Goal: Book appointment/travel/reservation

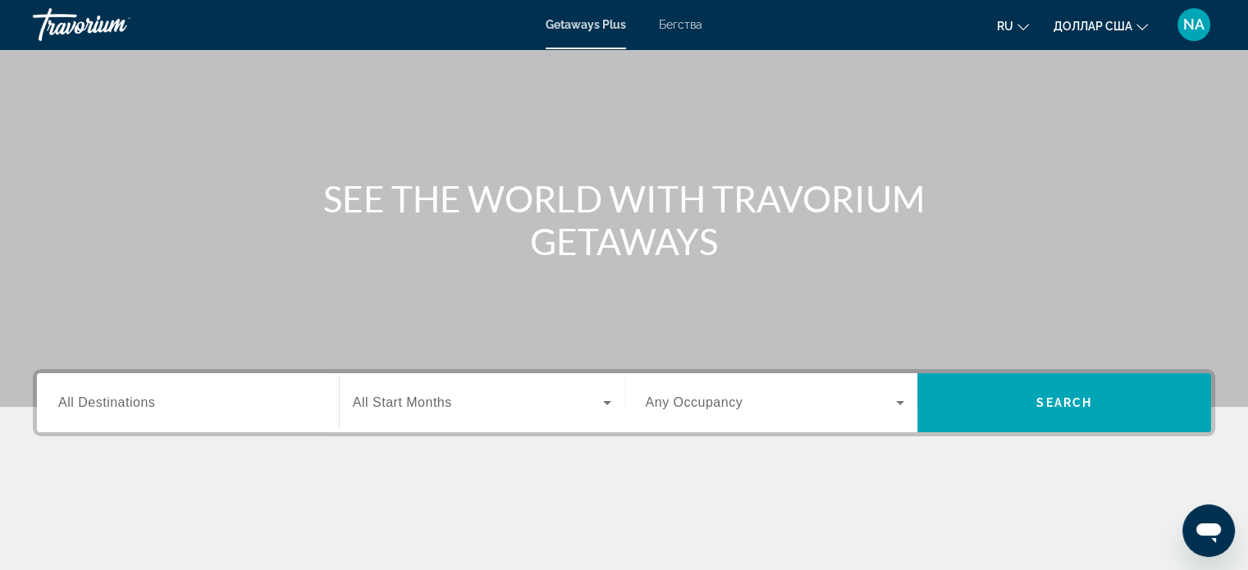
scroll to position [85, 0]
click at [197, 406] on input "Destination All Destinations" at bounding box center [187, 404] width 259 height 20
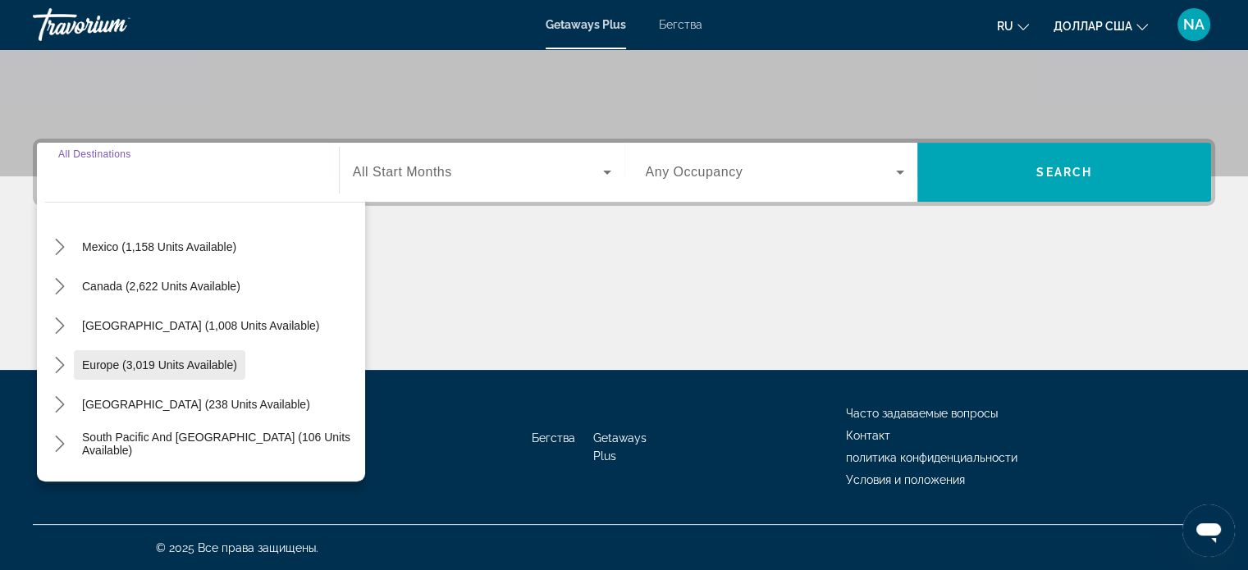
scroll to position [75, 0]
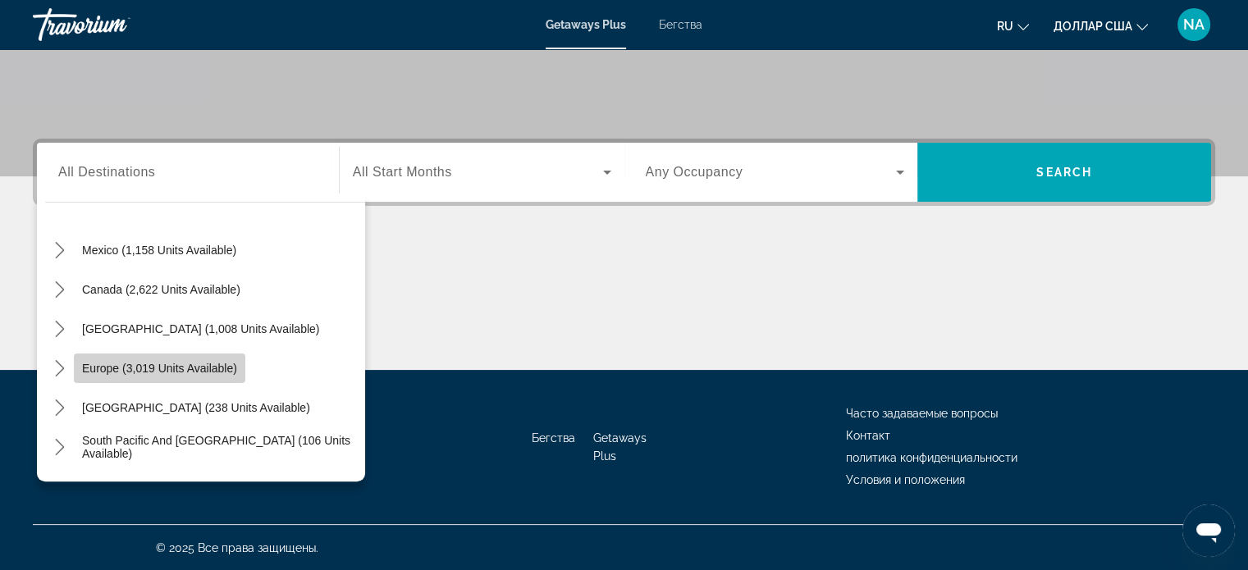
click at [94, 368] on span "Europe (3,019 units available)" at bounding box center [159, 368] width 155 height 13
type input "**********"
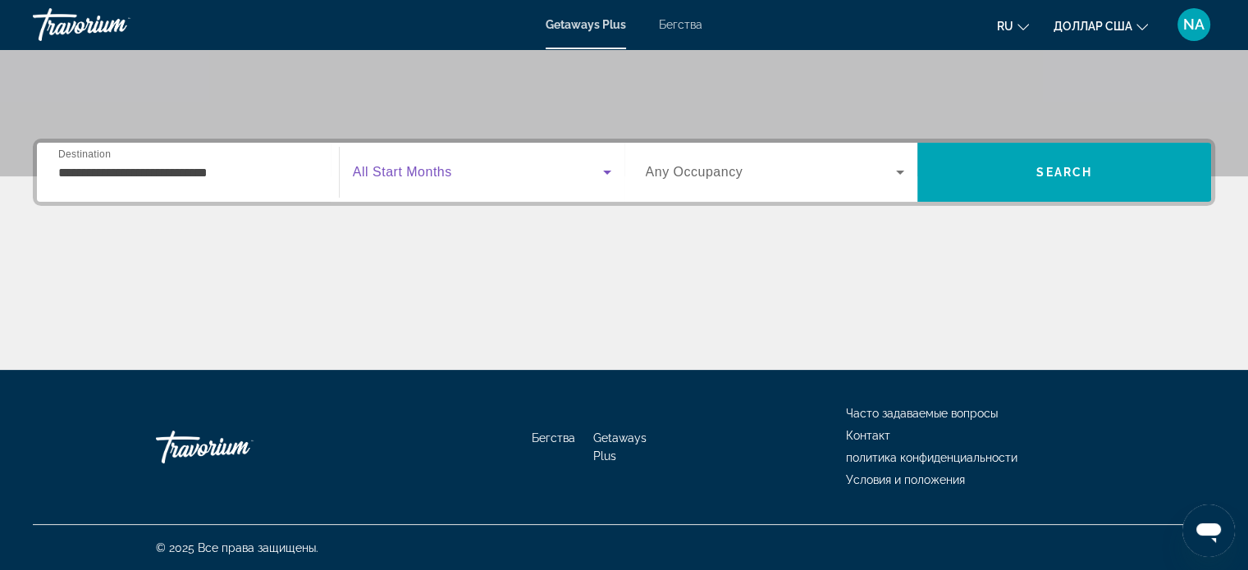
click at [607, 171] on icon "Виджет поиска" at bounding box center [607, 173] width 8 height 4
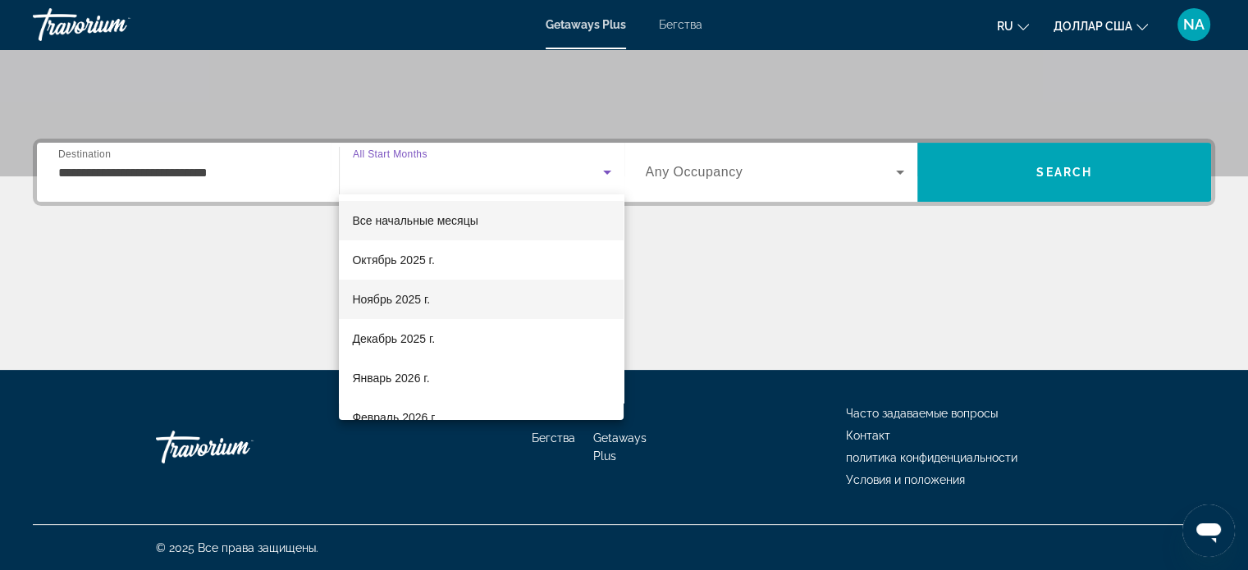
scroll to position [16, 0]
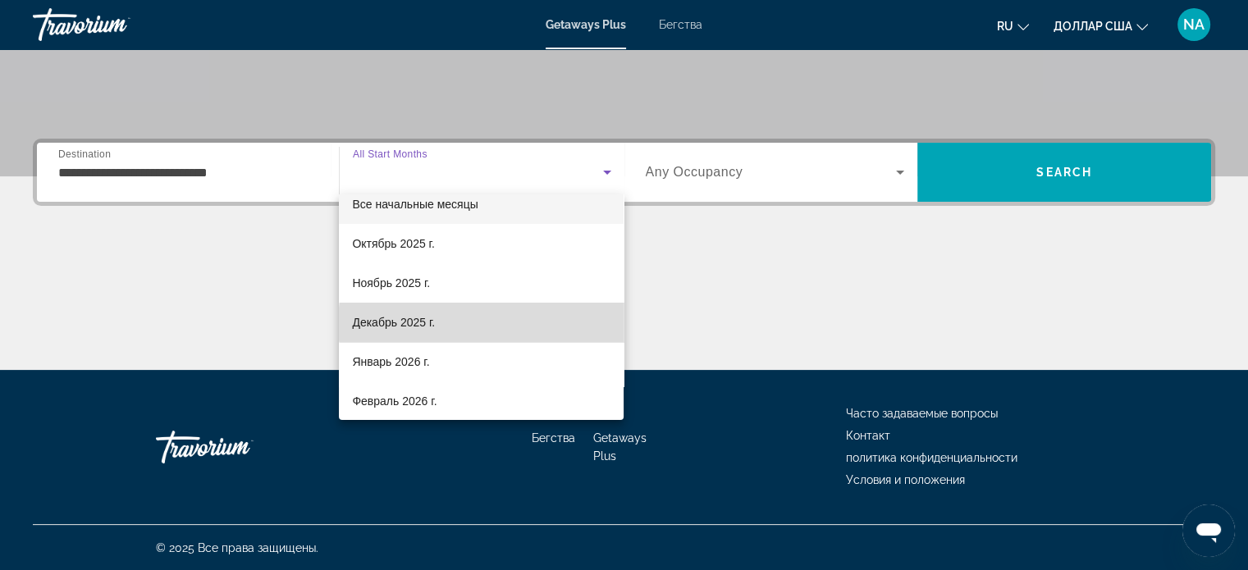
click at [499, 324] on mat-option "Декабрь 2025 г." at bounding box center [481, 322] width 285 height 39
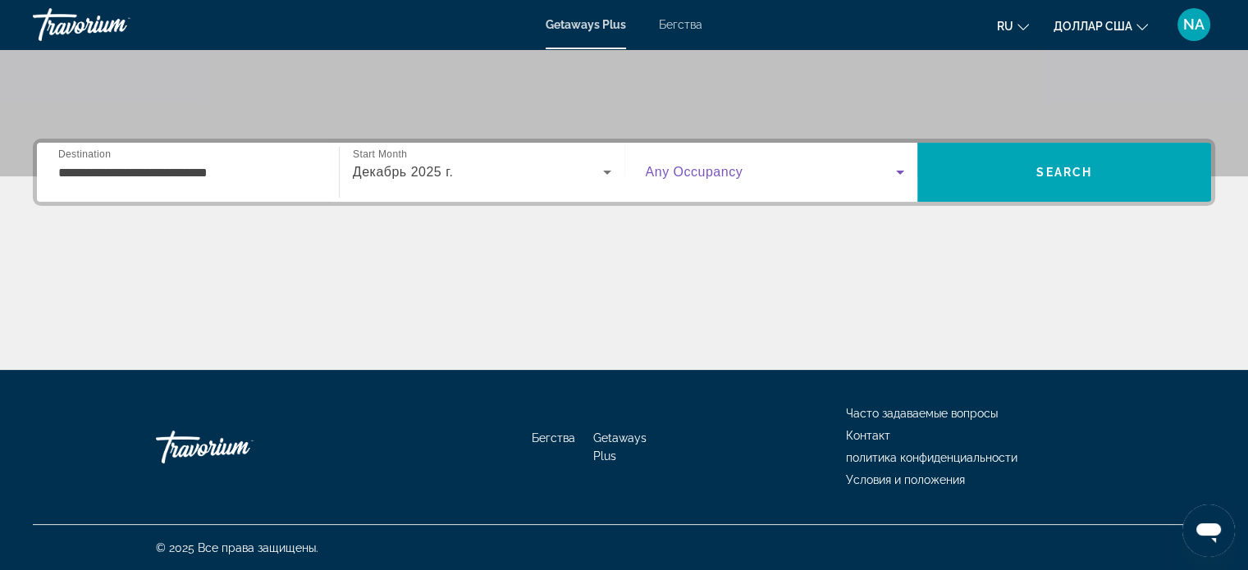
click at [896, 174] on icon "Виджет поиска" at bounding box center [900, 172] width 20 height 20
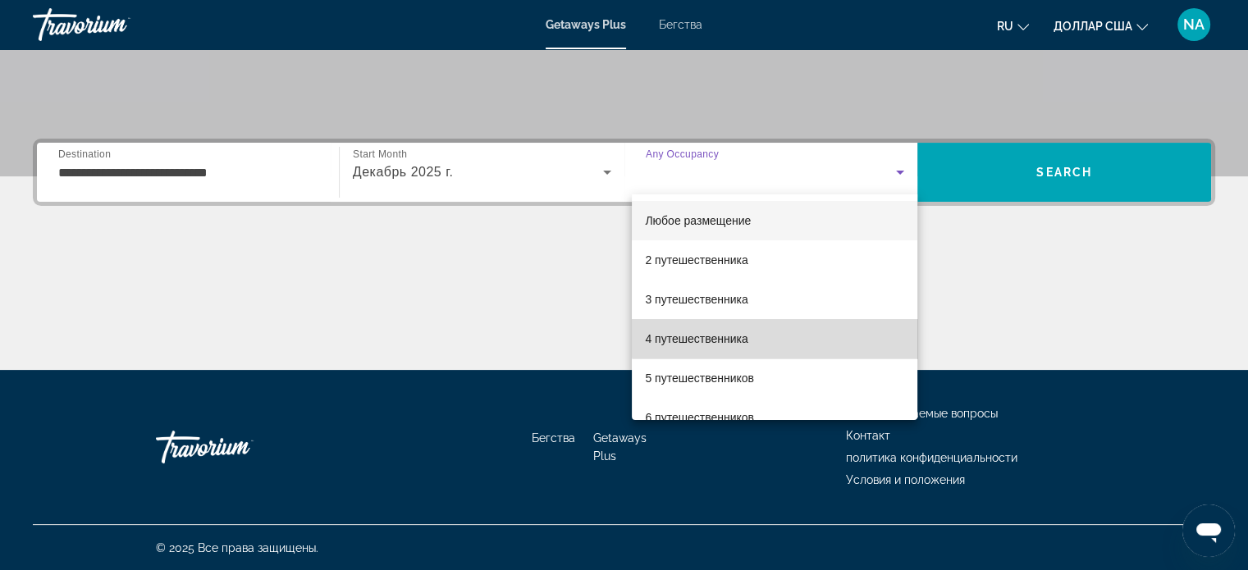
click at [798, 334] on mat-option "4 путешественника" at bounding box center [775, 338] width 286 height 39
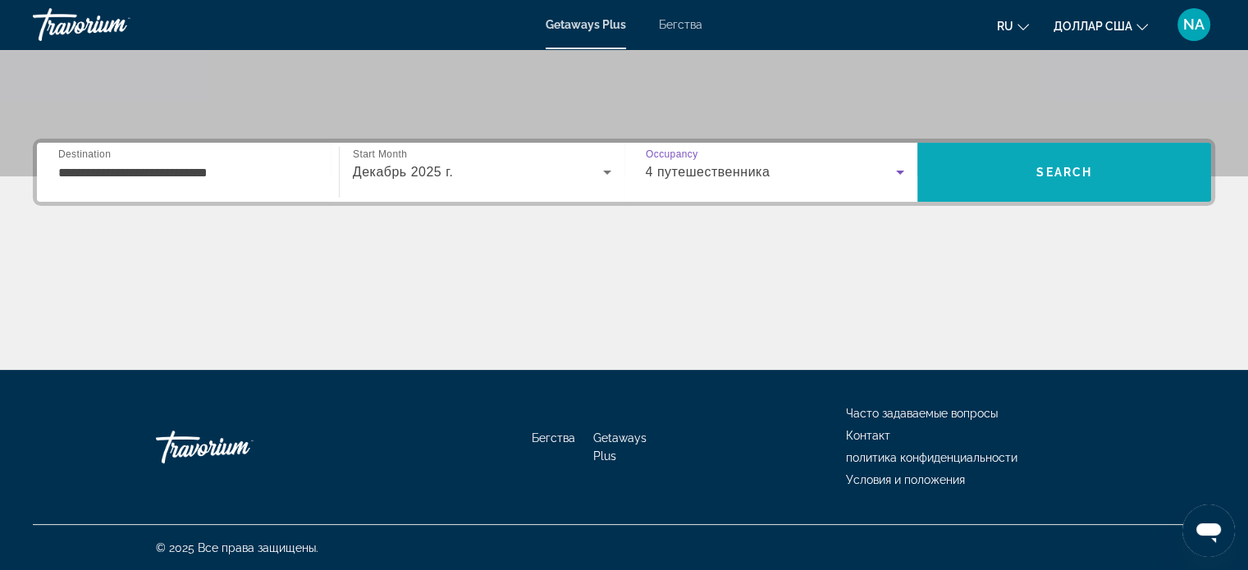
click at [1052, 161] on span "Поиск" at bounding box center [1064, 172] width 294 height 39
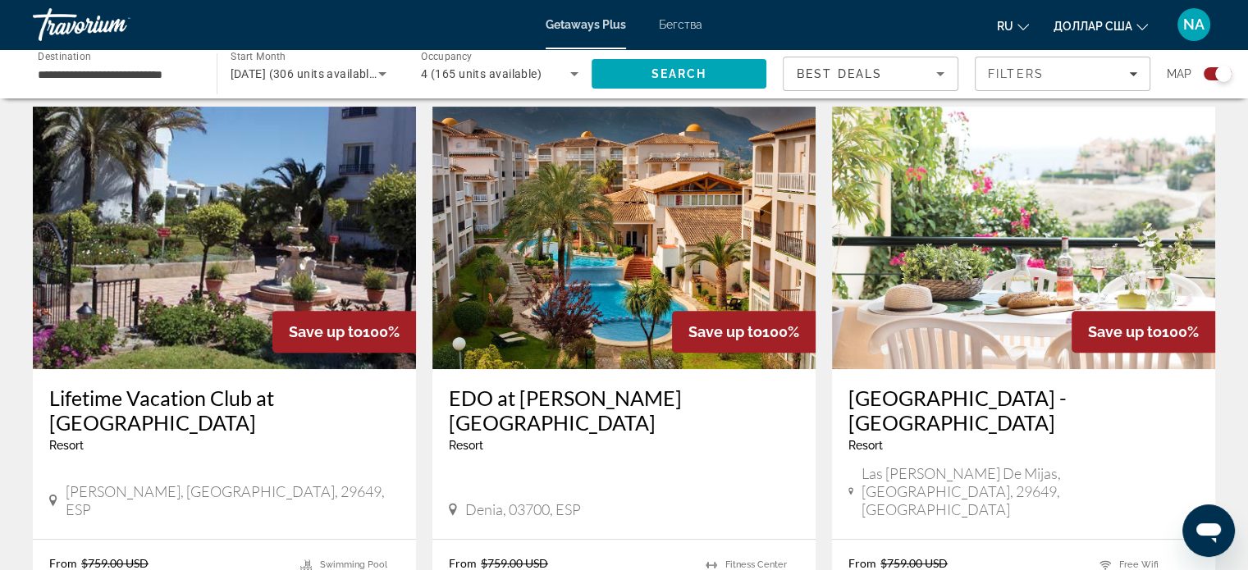
scroll to position [581, 0]
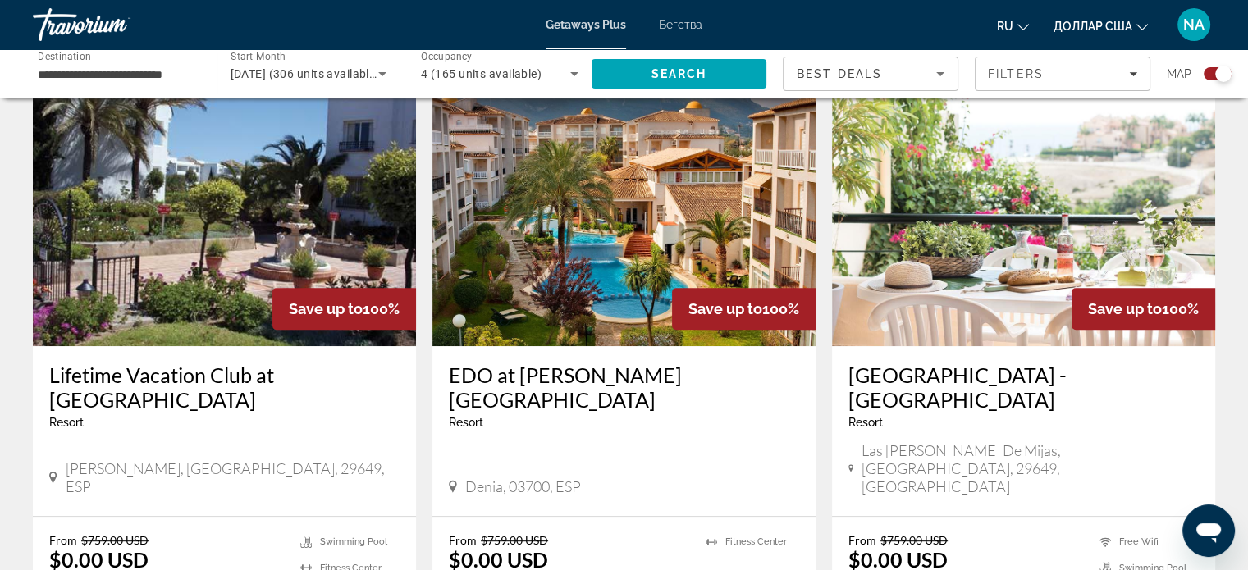
drag, startPoint x: 852, startPoint y: 286, endPoint x: 1242, endPoint y: 403, distance: 407.6
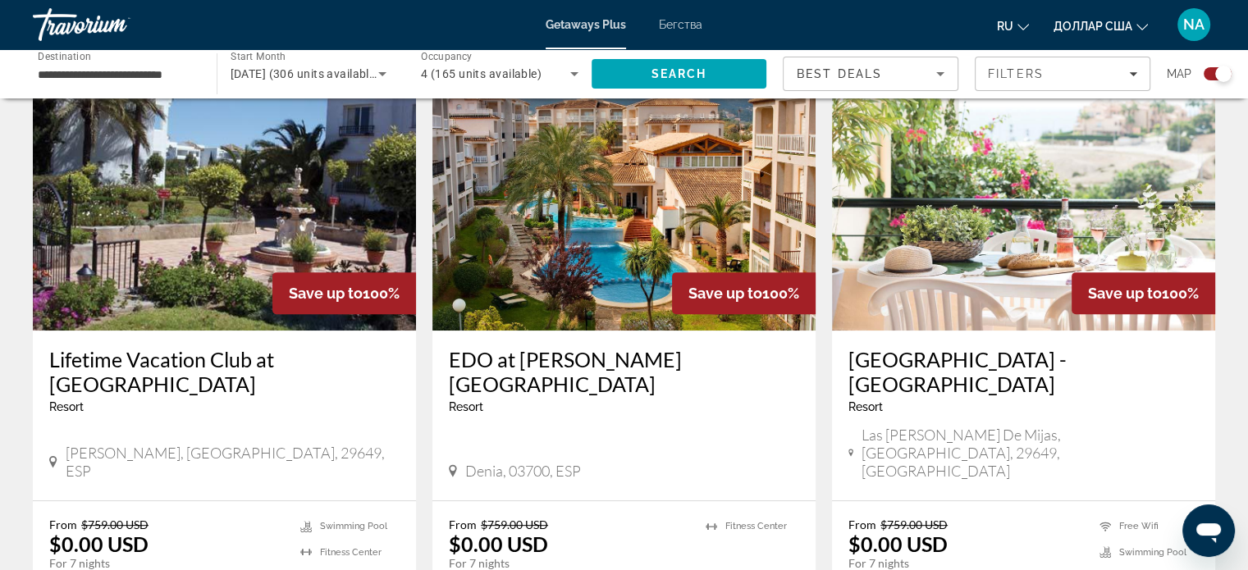
scroll to position [610, 0]
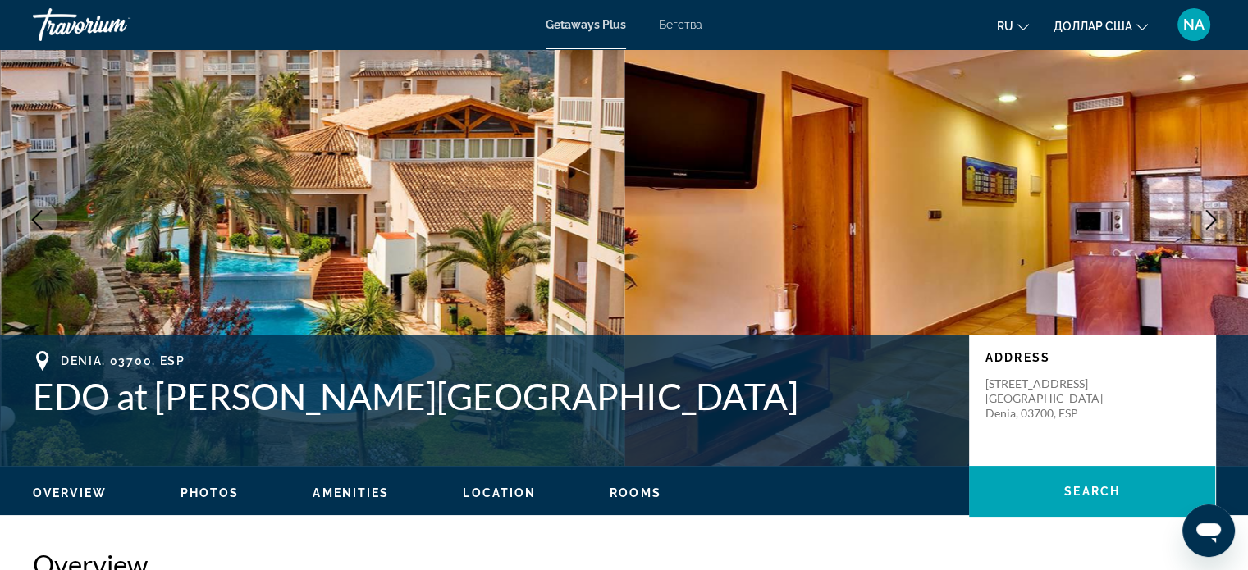
scroll to position [79, 0]
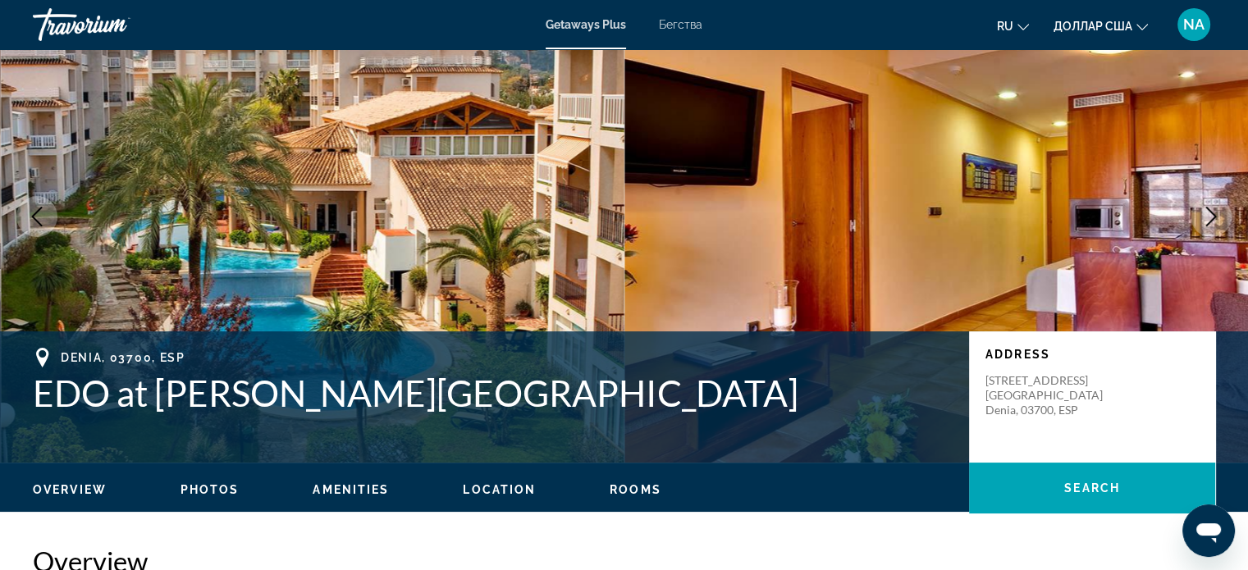
click at [208, 492] on span "Photos" at bounding box center [210, 489] width 59 height 13
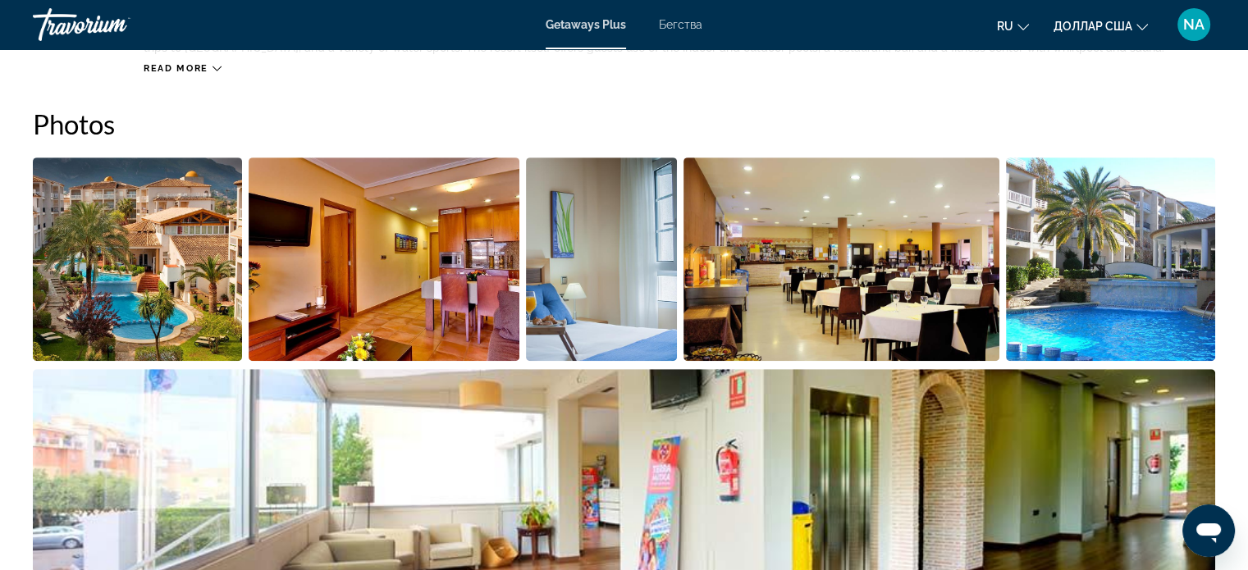
scroll to position [744, 0]
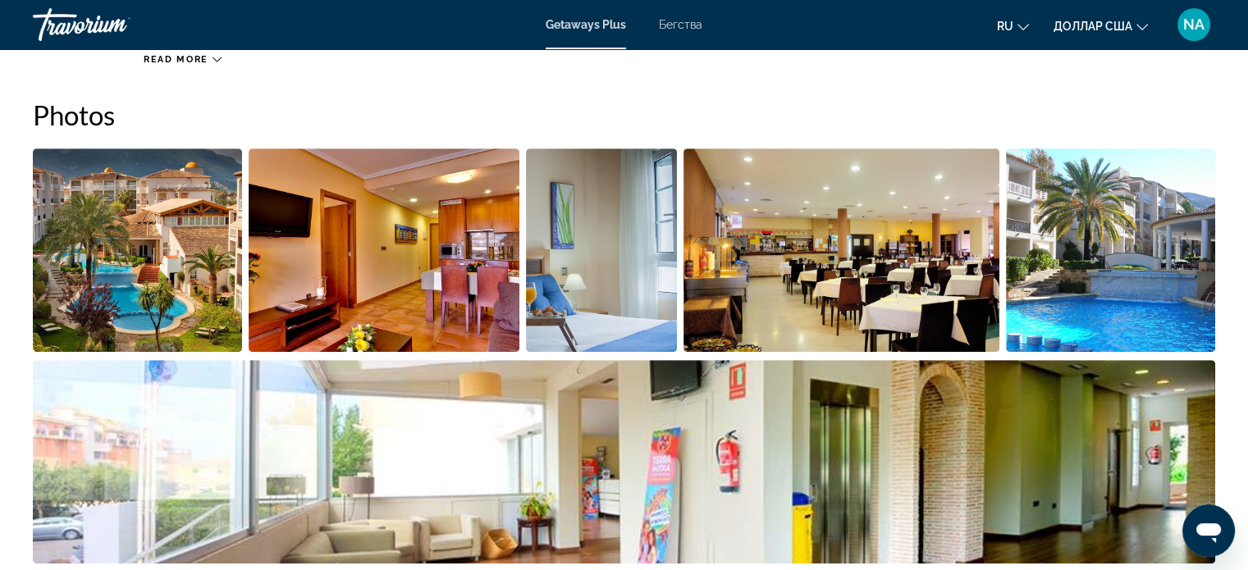
click at [180, 299] on img "Open full-screen image slider" at bounding box center [137, 250] width 209 height 203
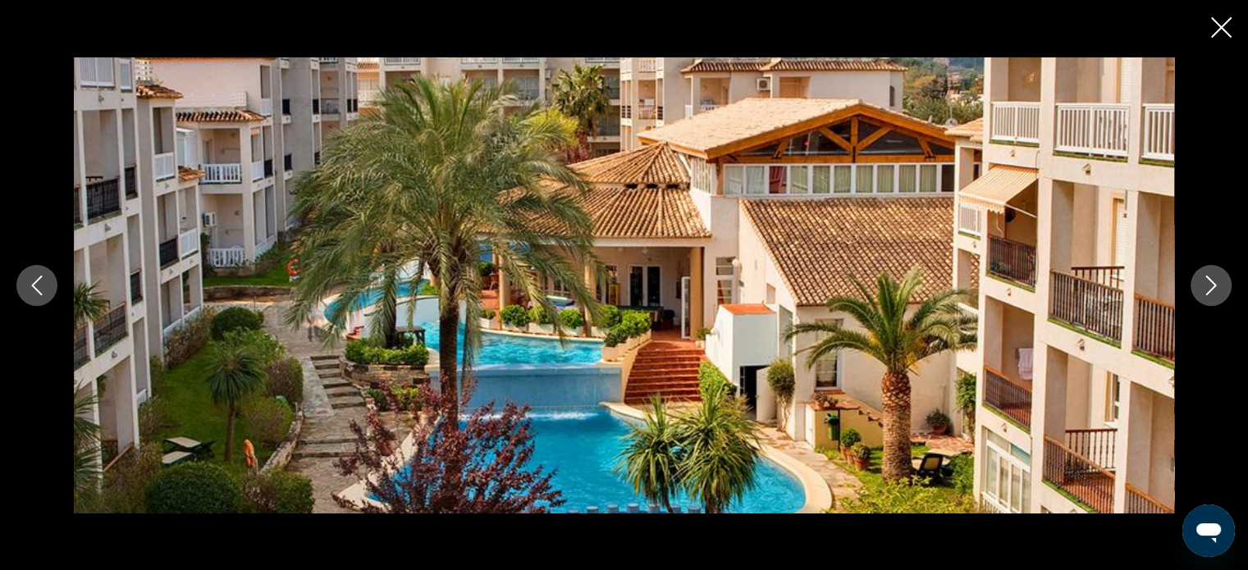
click at [1208, 288] on icon "Next image" at bounding box center [1211, 286] width 20 height 20
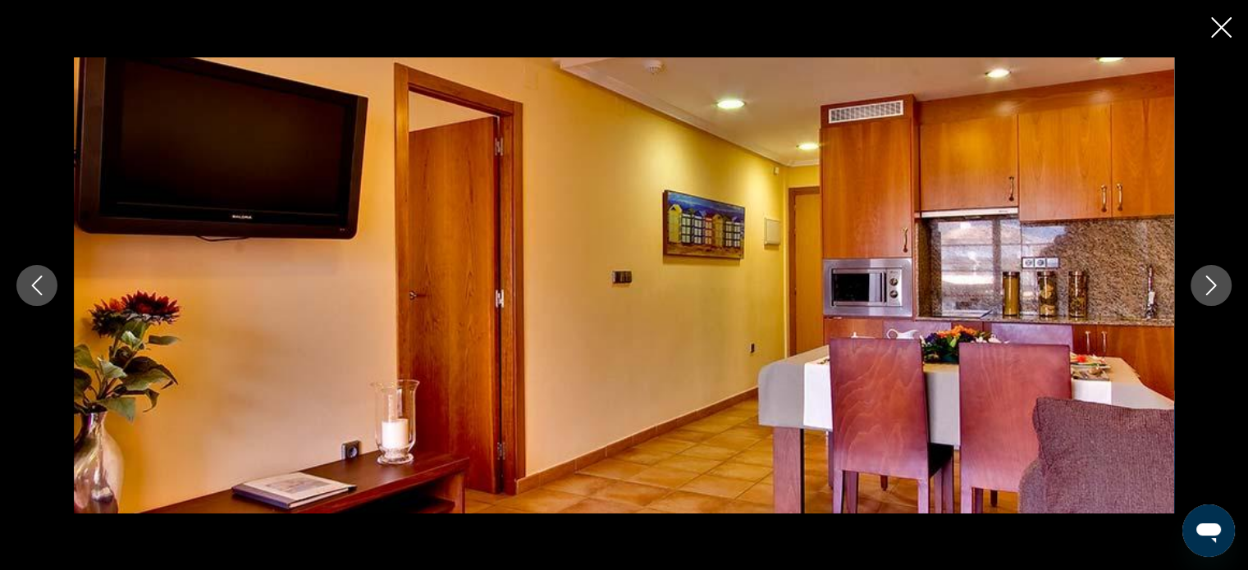
click at [1208, 288] on icon "Next image" at bounding box center [1211, 286] width 20 height 20
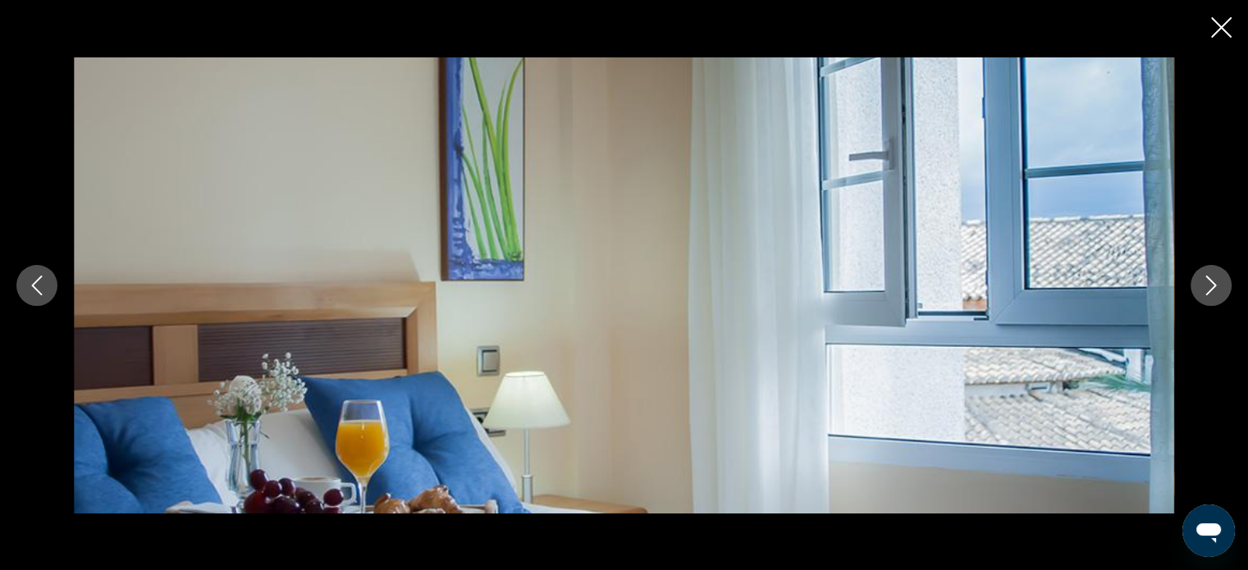
click at [1208, 288] on icon "Next image" at bounding box center [1211, 286] width 20 height 20
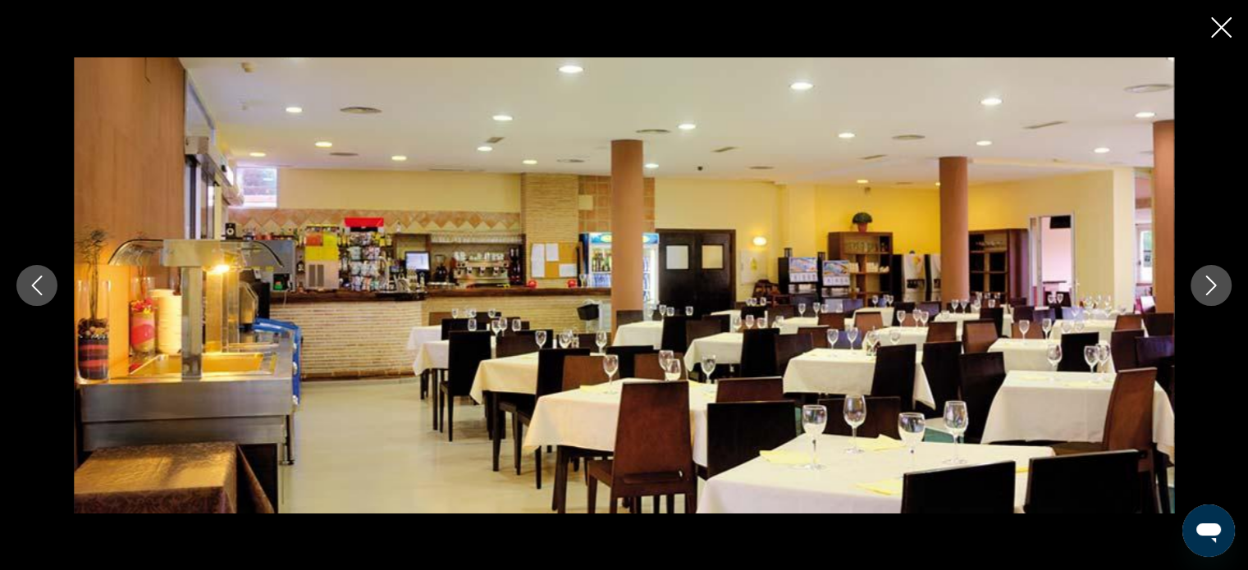
click at [1208, 288] on icon "Next image" at bounding box center [1211, 286] width 20 height 20
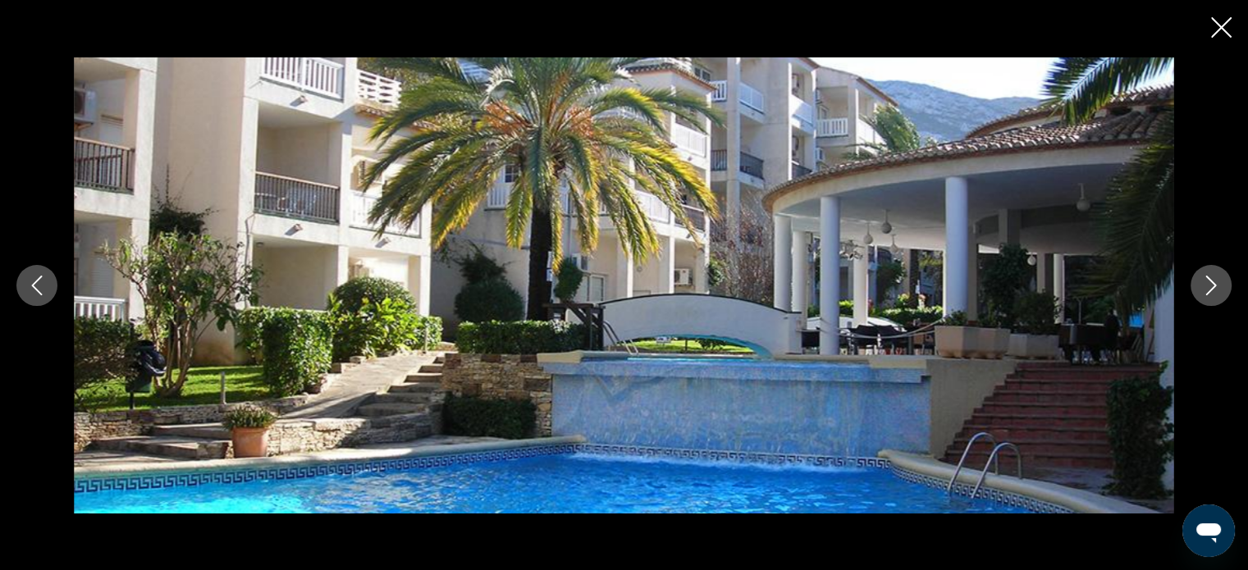
click at [1208, 287] on icon "Next image" at bounding box center [1211, 286] width 20 height 20
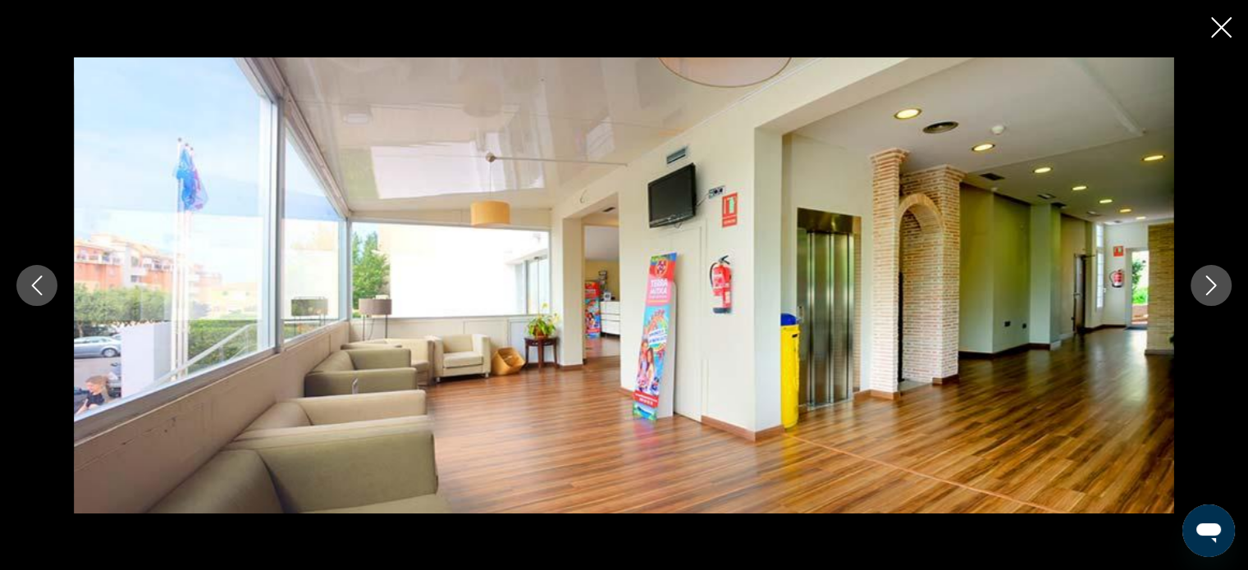
click at [1208, 287] on icon "Next image" at bounding box center [1211, 286] width 20 height 20
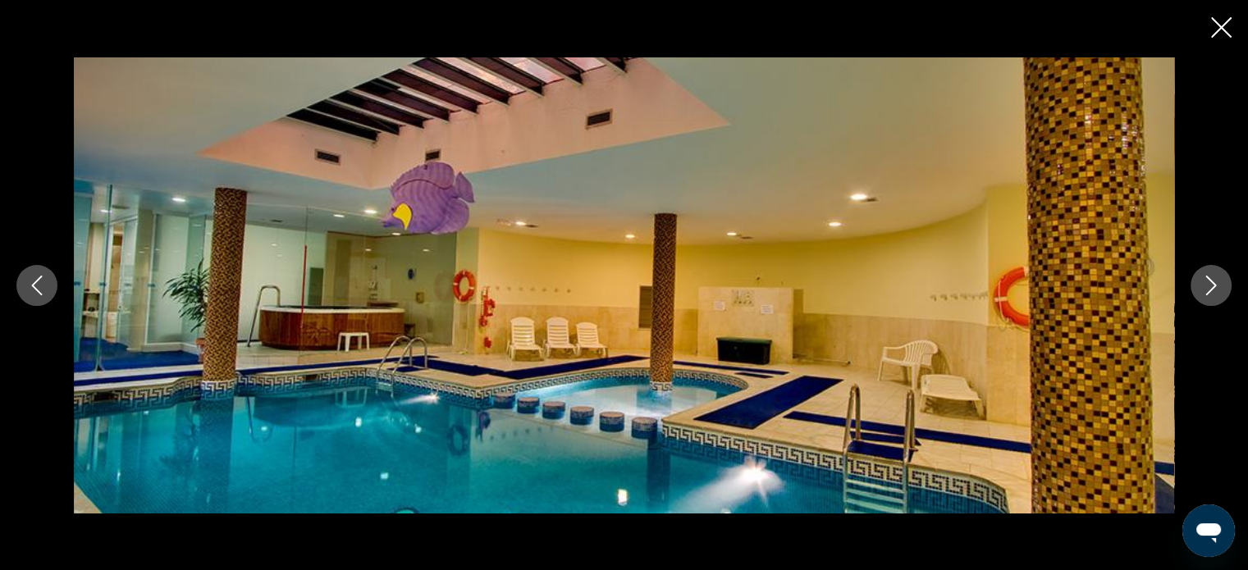
click at [1208, 287] on icon "Next image" at bounding box center [1211, 286] width 20 height 20
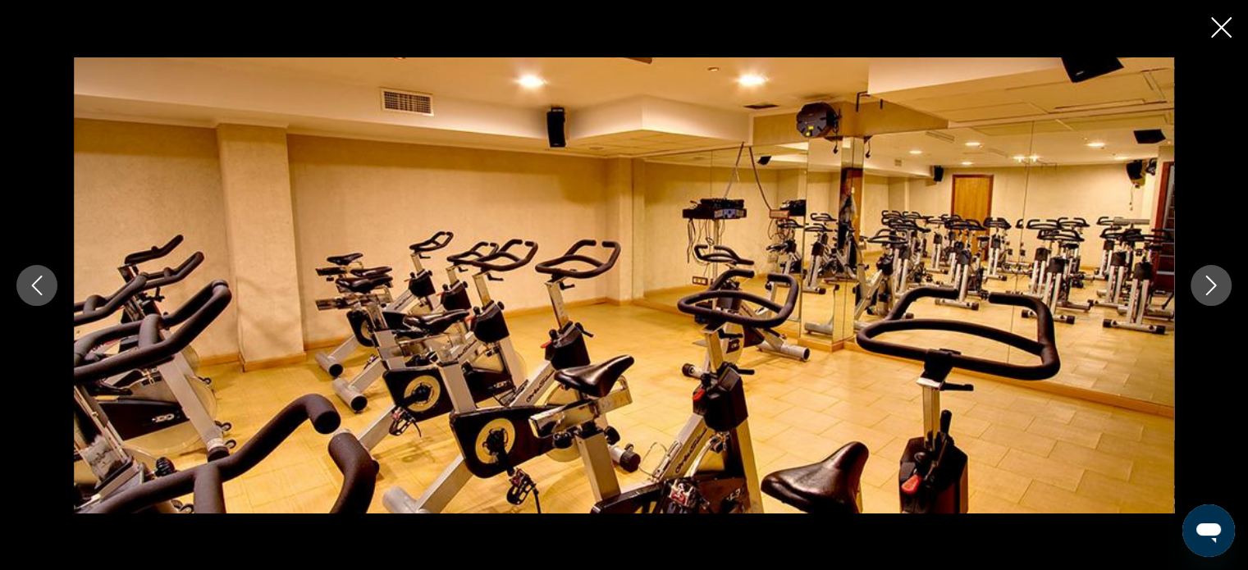
click at [1208, 287] on icon "Next image" at bounding box center [1211, 286] width 20 height 20
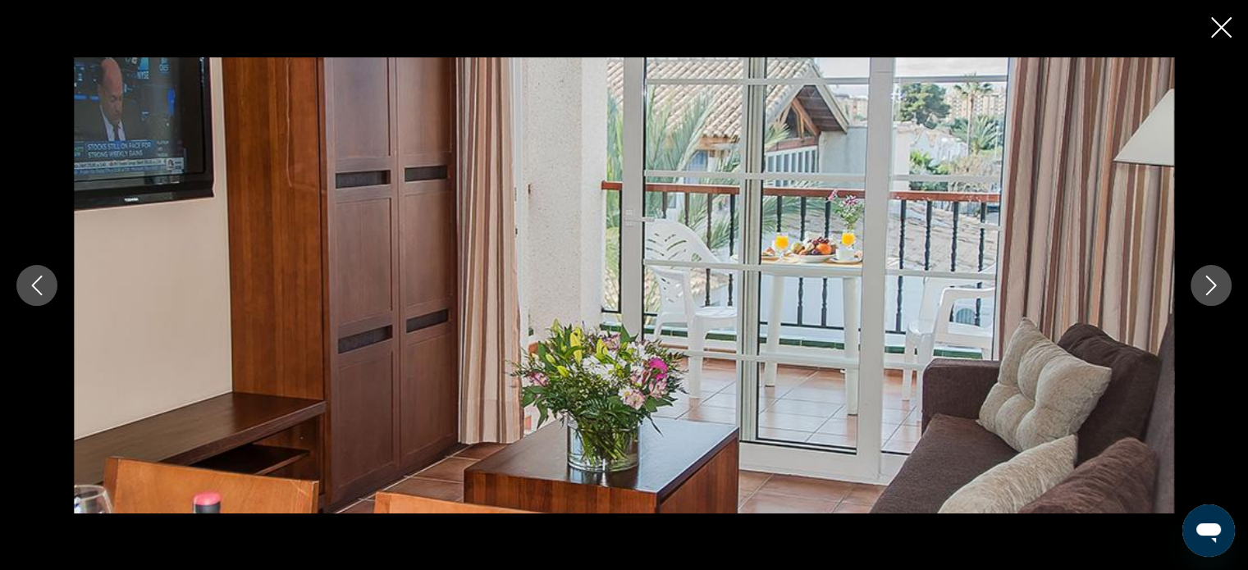
click at [1208, 287] on icon "Next image" at bounding box center [1211, 286] width 20 height 20
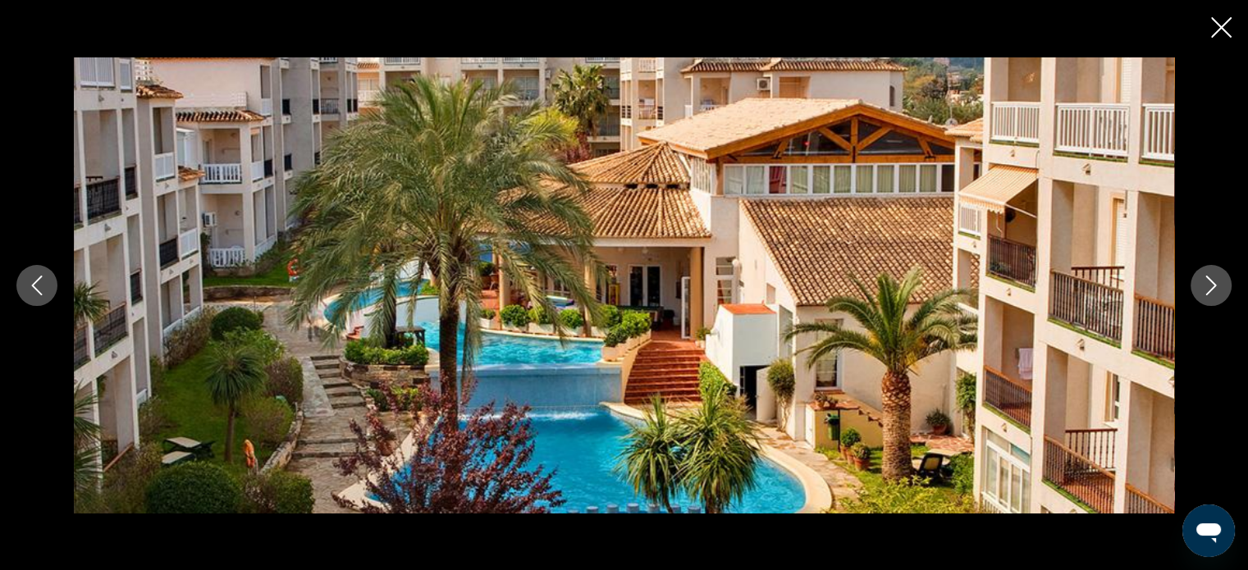
click at [1223, 29] on icon "Close slideshow" at bounding box center [1221, 27] width 21 height 21
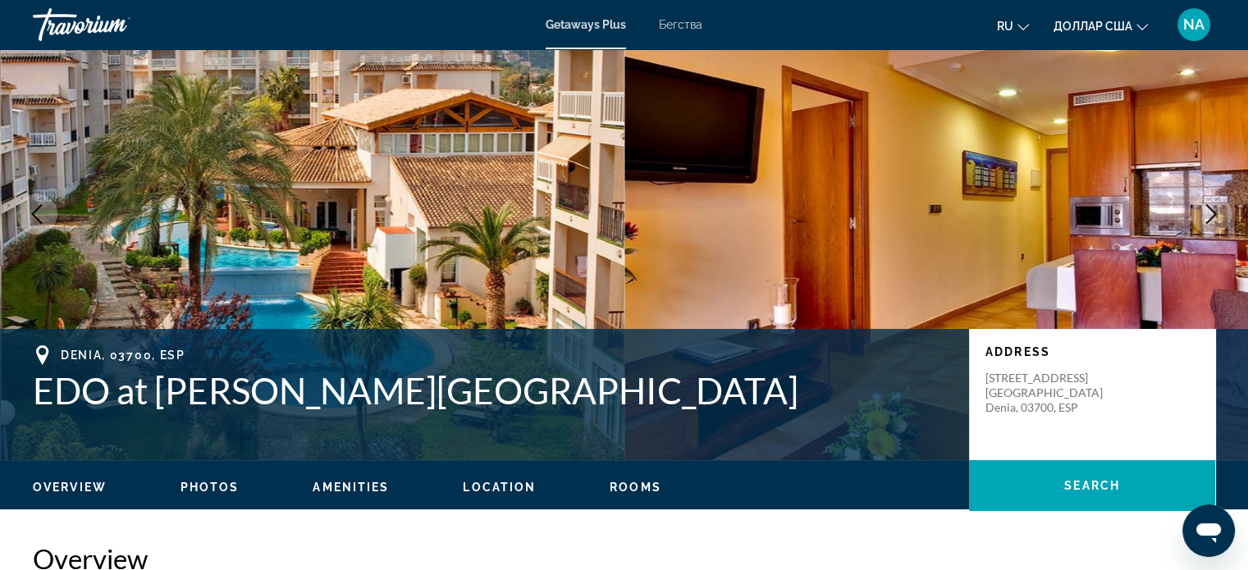
scroll to position [75, 0]
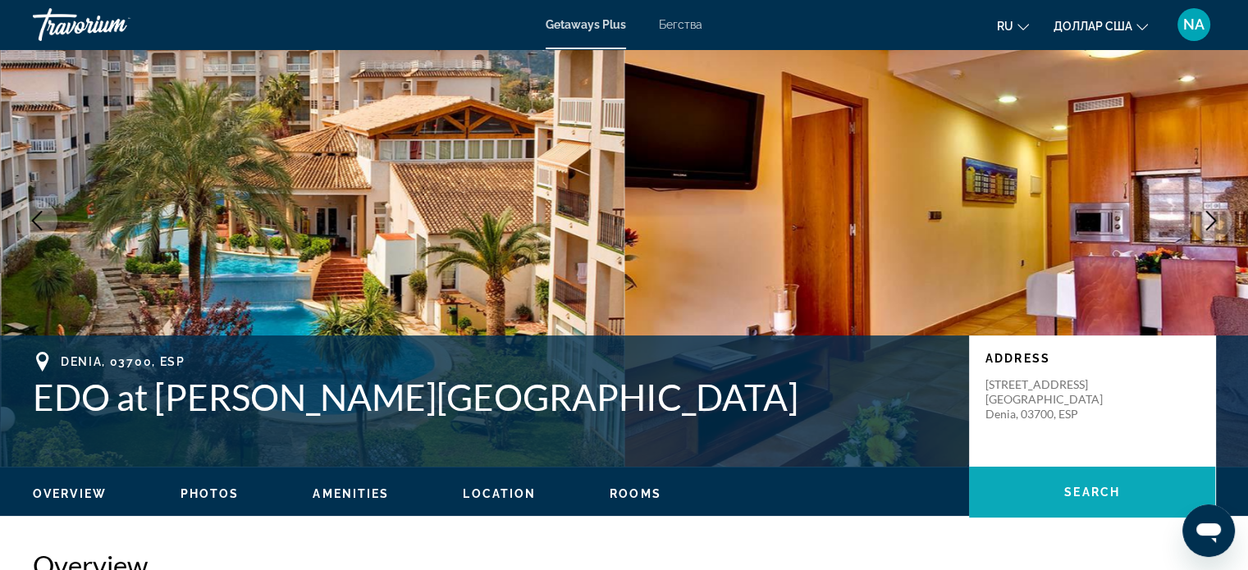
click at [1049, 488] on span "Основное содержание" at bounding box center [1092, 492] width 246 height 39
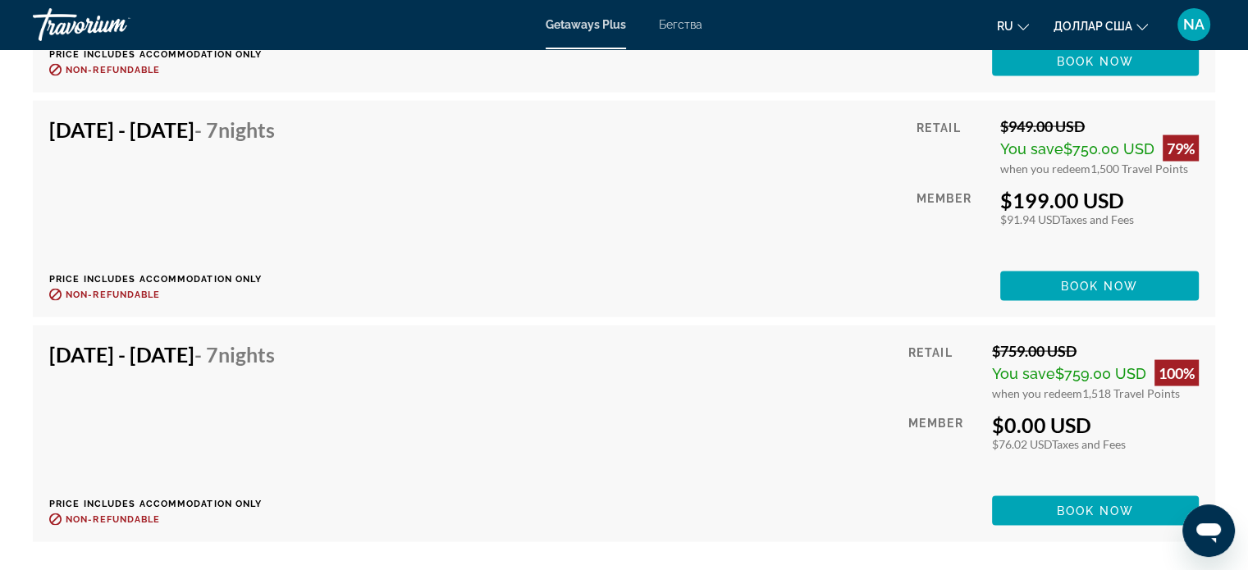
scroll to position [3231, 0]
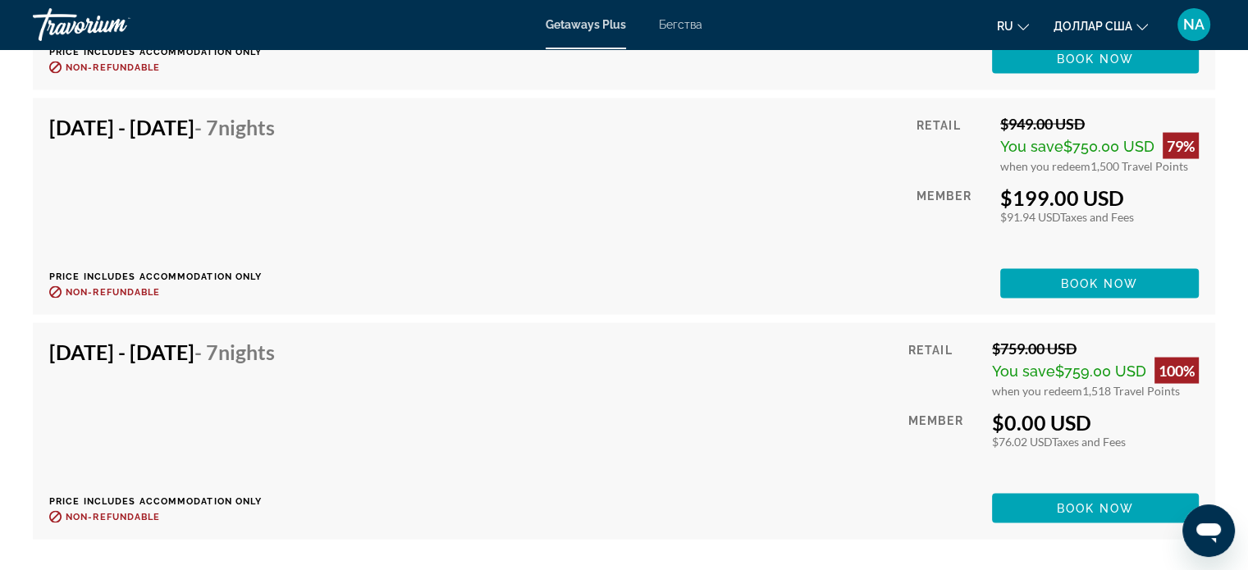
click at [240, 371] on div "[DATE] - [DATE] - 7 Nights" at bounding box center [162, 356] width 226 height 33
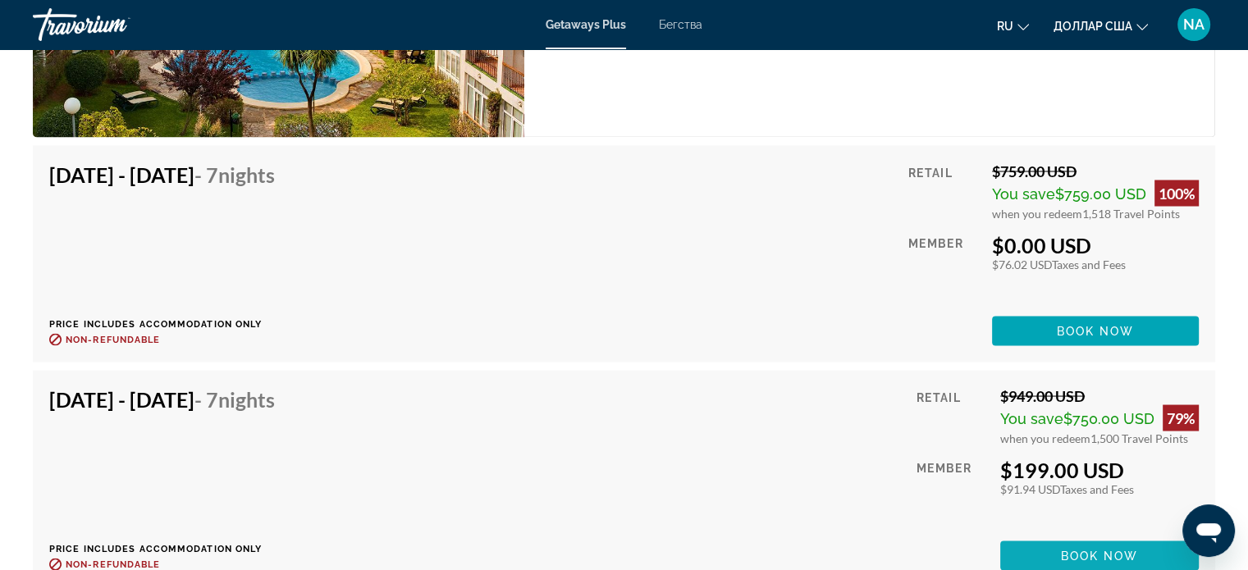
scroll to position [2954, 0]
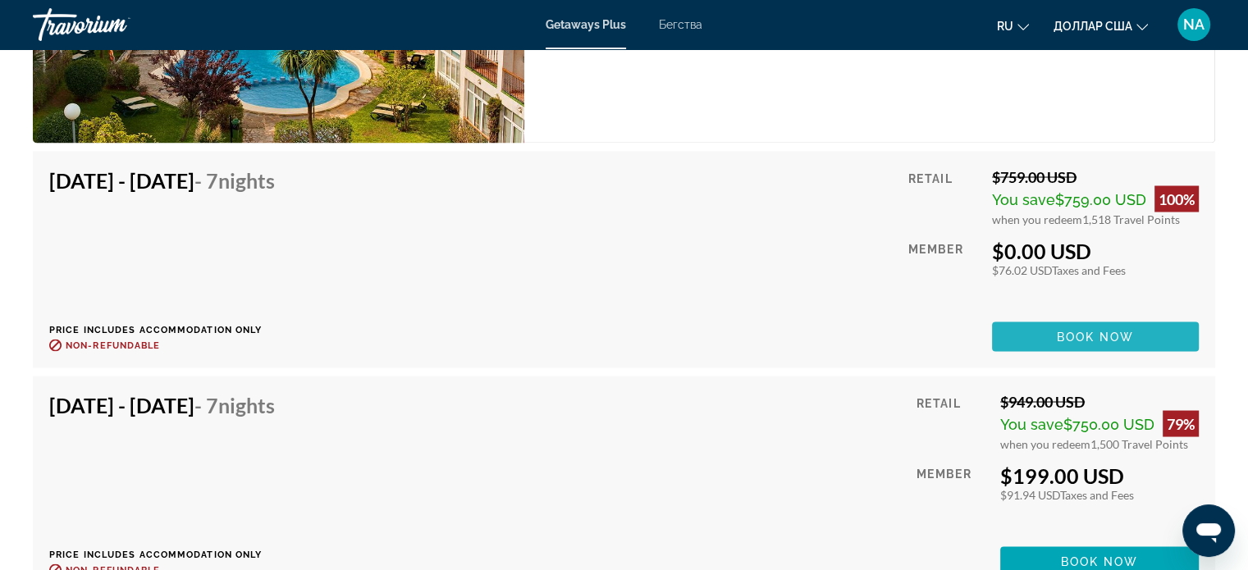
drag, startPoint x: 1110, startPoint y: 338, endPoint x: 1139, endPoint y: 330, distance: 29.9
drag, startPoint x: 1139, startPoint y: 330, endPoint x: 748, endPoint y: 314, distance: 390.9
click at [748, 314] on div "[DATE] - [DATE] - 7 Nights Price includes accommodation only Refundable until :…" at bounding box center [623, 259] width 1149 height 184
click at [1031, 338] on span "Основное содержание" at bounding box center [1095, 336] width 207 height 39
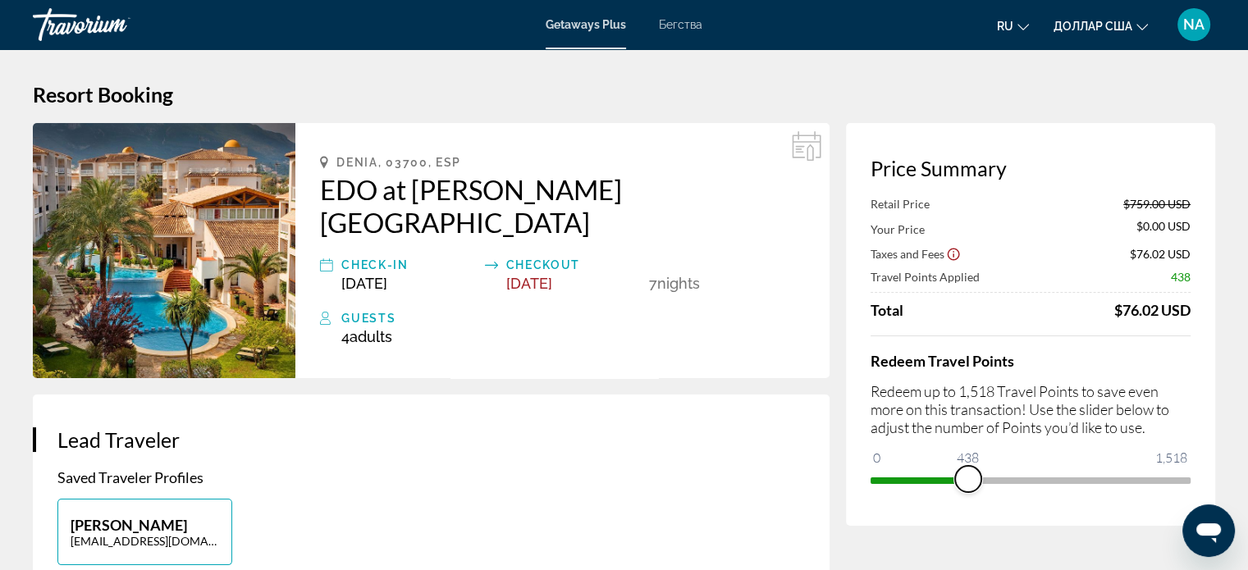
drag, startPoint x: 1175, startPoint y: 472, endPoint x: 968, endPoint y: 504, distance: 209.2
click at [968, 504] on div "Price Summary Retail Price $759.00 USD Your Price $0.00 USD Taxes and Fees $76.…" at bounding box center [1030, 324] width 369 height 403
drag, startPoint x: 958, startPoint y: 477, endPoint x: 886, endPoint y: 492, distance: 73.9
click at [886, 492] on div "Redeem Travel Points Redeem up to 1,518 Travel Points to save even more on this…" at bounding box center [1031, 415] width 320 height 158
click at [1185, 475] on span "ngx-slider" at bounding box center [1031, 477] width 320 height 26
